Goal: Navigation & Orientation: Find specific page/section

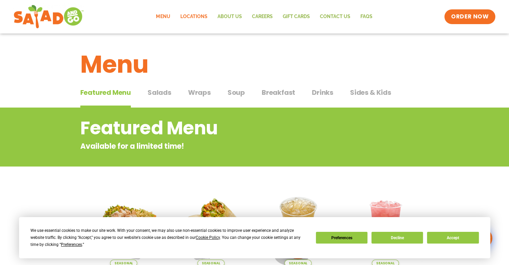
click at [190, 19] on link "Locations" at bounding box center [193, 16] width 37 height 15
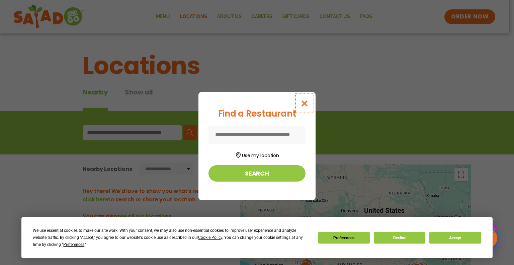
click at [309, 107] on button "Close modal" at bounding box center [305, 103] width 22 height 22
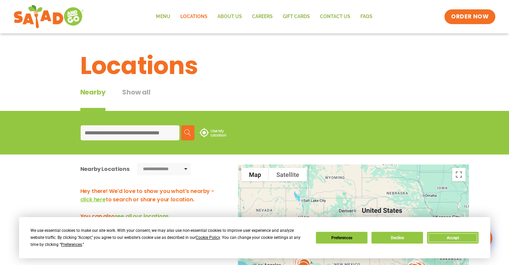
click at [476, 238] on button "Accept" at bounding box center [453, 238] width 52 height 12
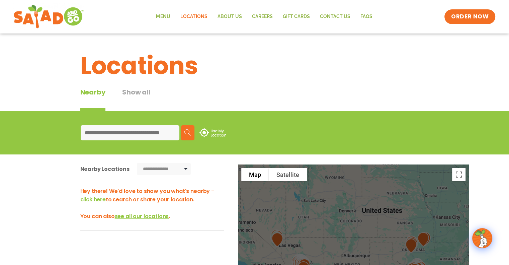
scroll to position [100, 0]
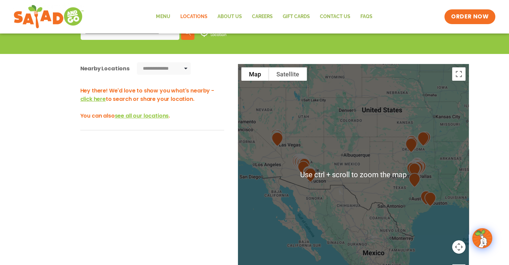
drag, startPoint x: 488, startPoint y: 208, endPoint x: 487, endPoint y: 204, distance: 4.1
click at [487, 204] on div "**********" at bounding box center [254, 183] width 509 height 258
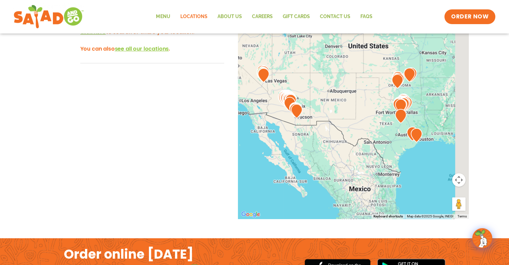
drag, startPoint x: 426, startPoint y: 124, endPoint x: 331, endPoint y: 177, distance: 108.6
click at [408, 145] on img at bounding box center [416, 135] width 17 height 20
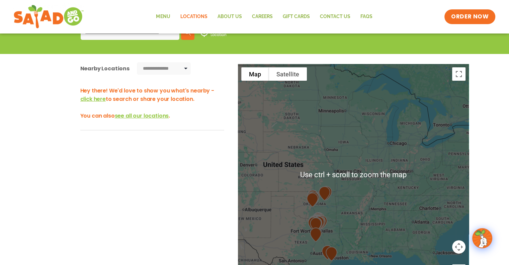
scroll to position [134, 0]
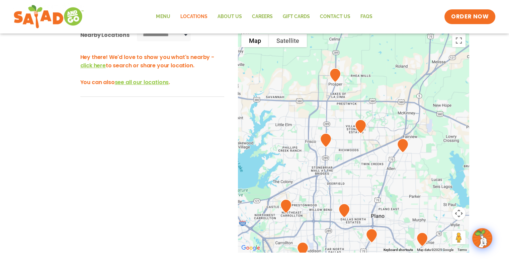
click at [357, 124] on img at bounding box center [360, 126] width 17 height 20
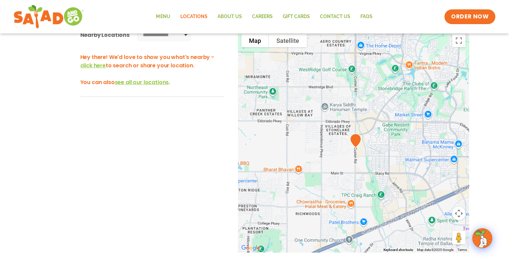
drag, startPoint x: 368, startPoint y: 243, endPoint x: 363, endPoint y: 214, distance: 29.8
click at [363, 214] on div at bounding box center [353, 141] width 231 height 222
